Goal: Task Accomplishment & Management: Use online tool/utility

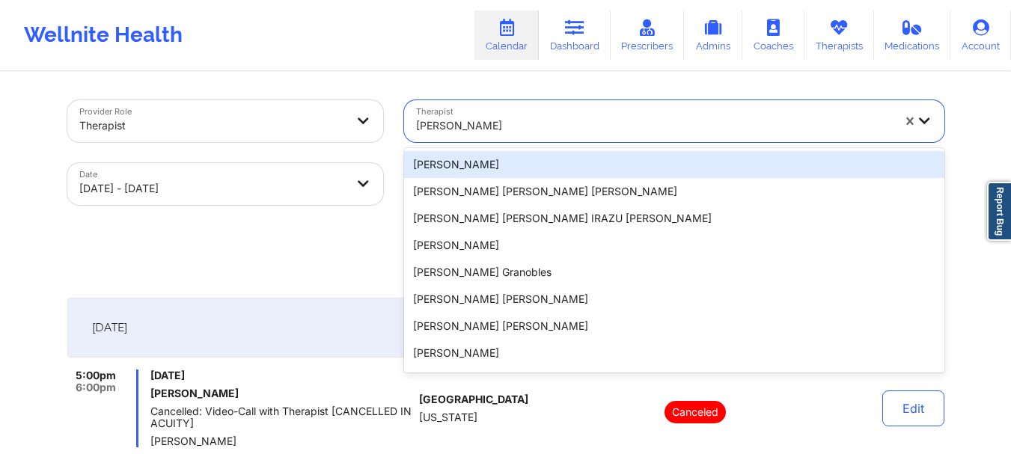
click at [521, 119] on div at bounding box center [654, 126] width 476 height 18
paste input "[PERSON_NAME]"
type input "[PERSON_NAME]"
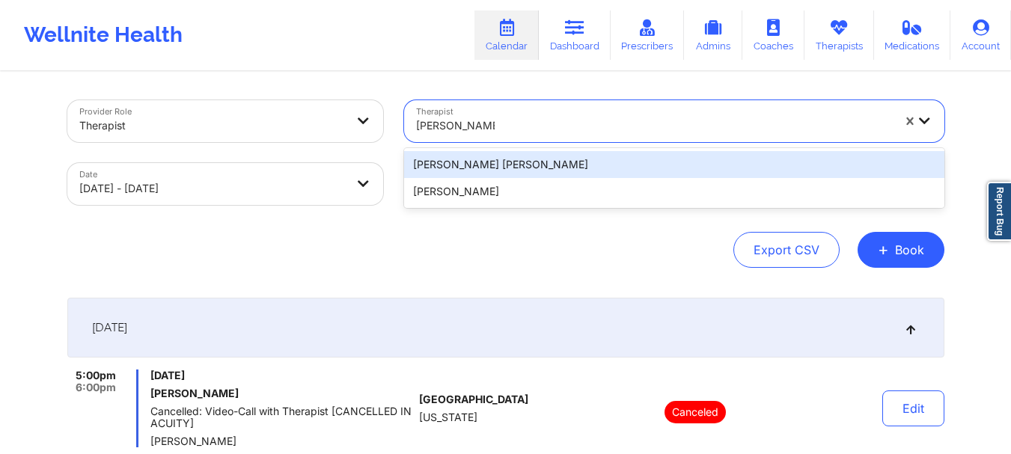
click at [512, 165] on div "[PERSON_NAME] [PERSON_NAME]" at bounding box center [674, 164] width 540 height 27
click at [512, 165] on input "text" at bounding box center [674, 184] width 540 height 42
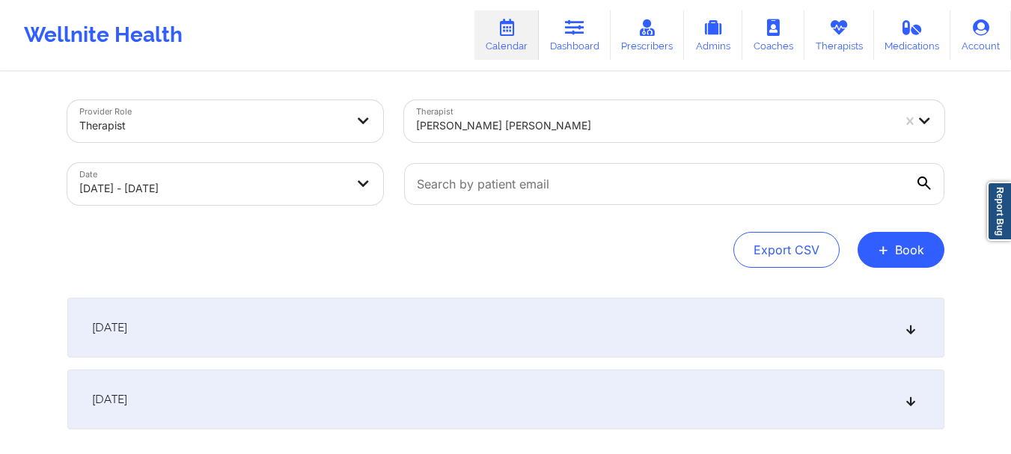
click at [511, 126] on div at bounding box center [654, 126] width 476 height 18
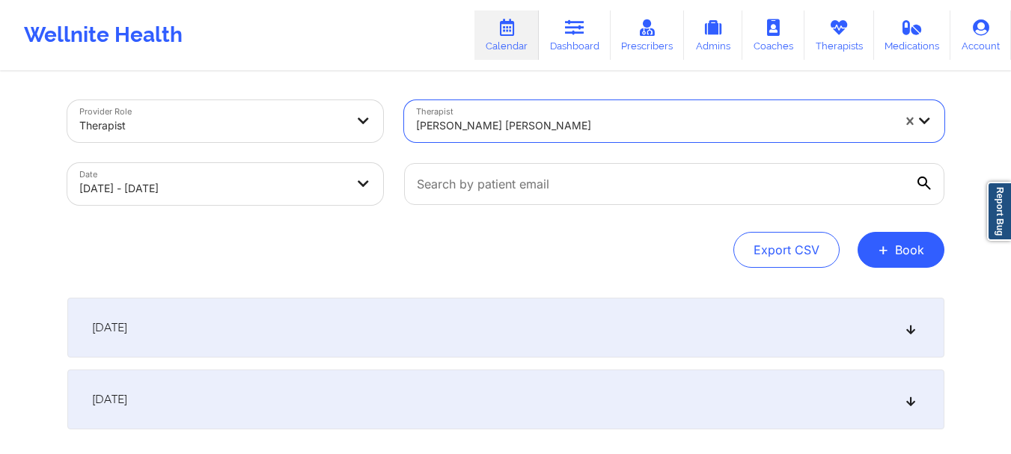
click at [518, 124] on div at bounding box center [654, 126] width 476 height 18
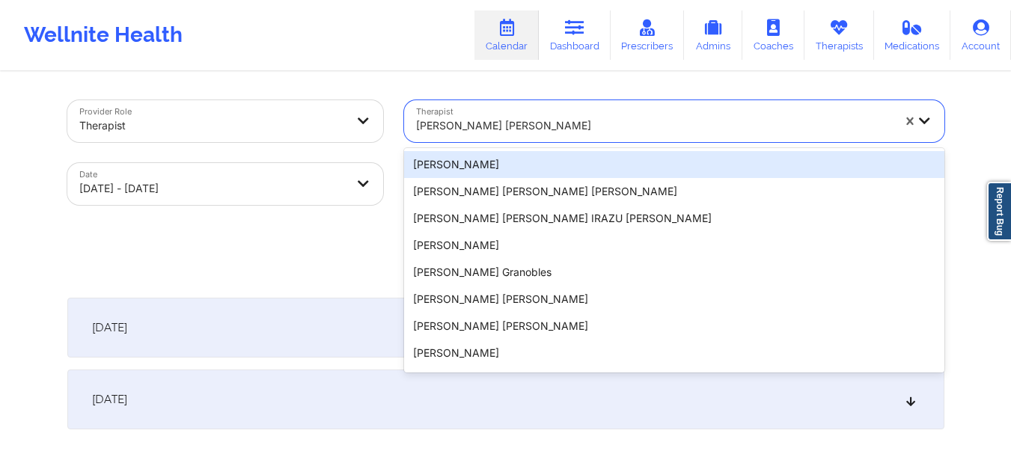
click at [518, 124] on div at bounding box center [654, 126] width 476 height 18
paste input "[PERSON_NAME]"
type input "[PERSON_NAME]"
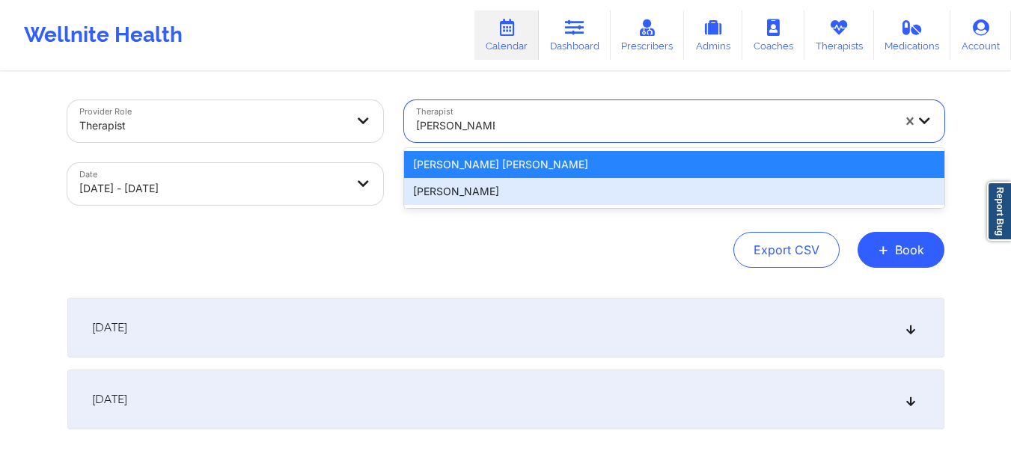
click at [510, 185] on div "[PERSON_NAME]" at bounding box center [674, 191] width 540 height 27
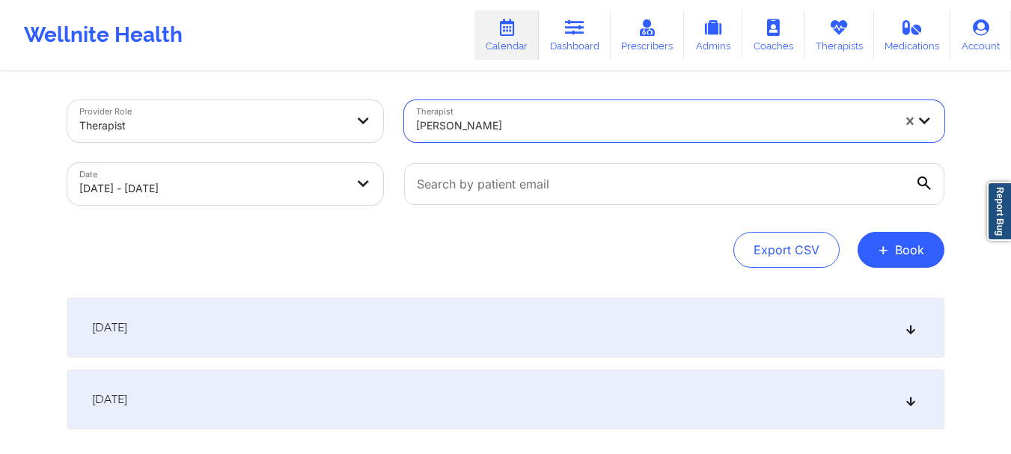
click at [385, 332] on div "[DATE]" at bounding box center [505, 328] width 877 height 60
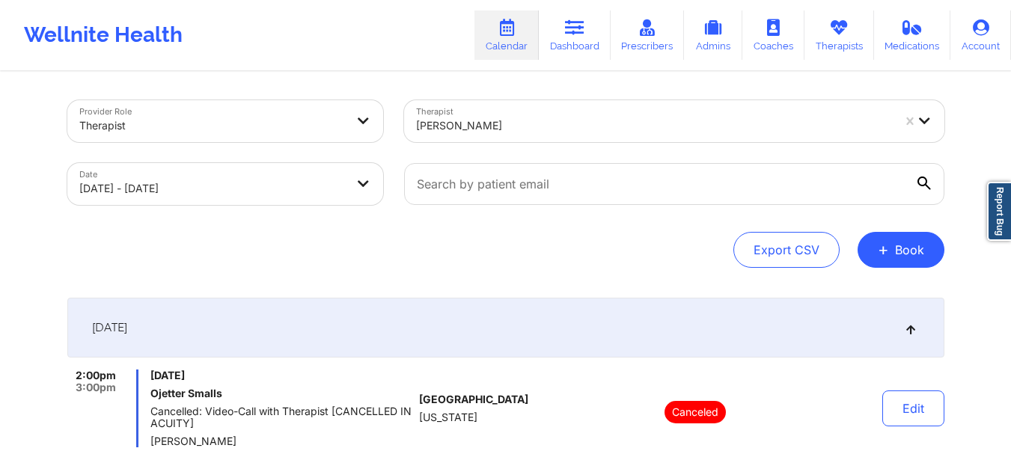
click at [517, 110] on div "[PERSON_NAME]" at bounding box center [654, 125] width 476 height 33
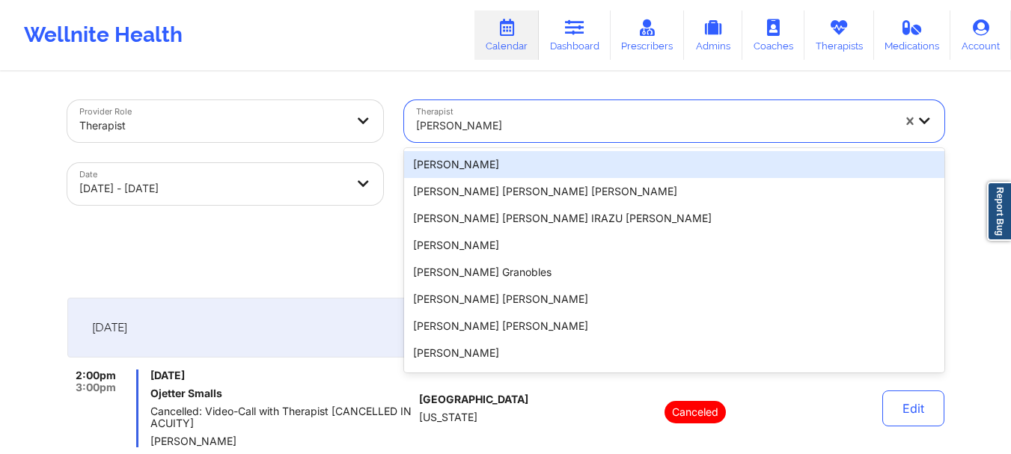
paste input "[PERSON_NAME]"
type input "[PERSON_NAME]"
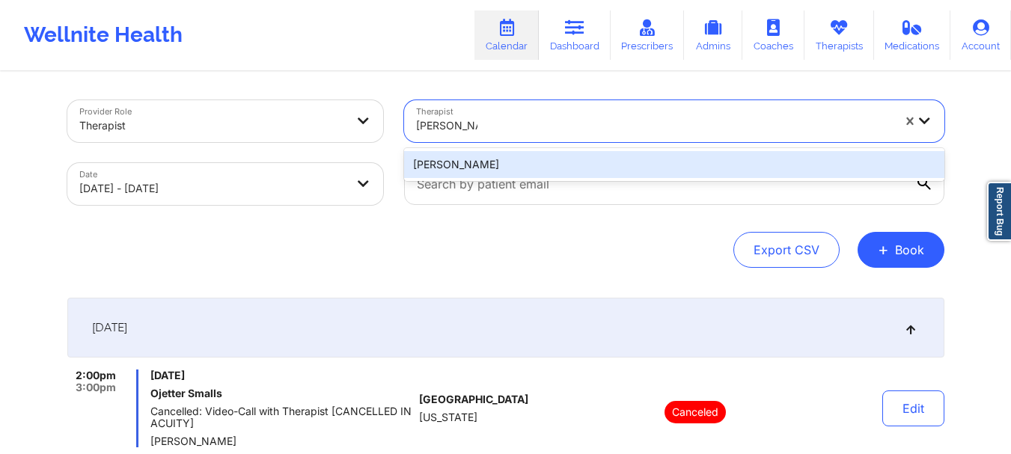
click at [509, 152] on div "[PERSON_NAME]" at bounding box center [674, 164] width 540 height 27
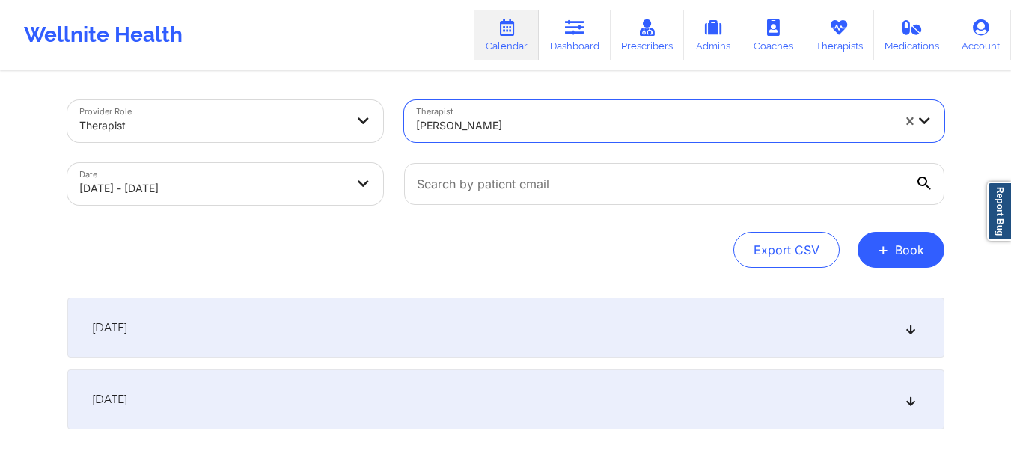
click at [542, 314] on div "[DATE]" at bounding box center [505, 328] width 877 height 60
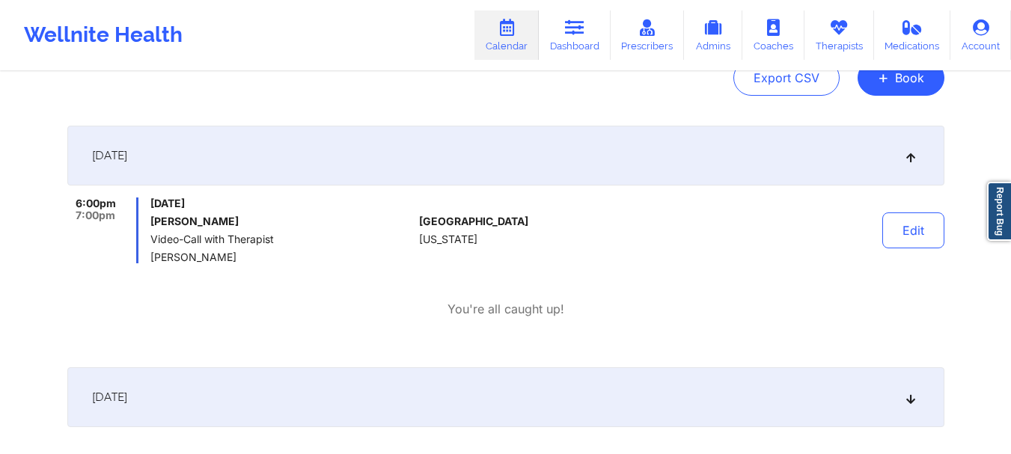
scroll to position [150, 0]
